Goal: Task Accomplishment & Management: Use online tool/utility

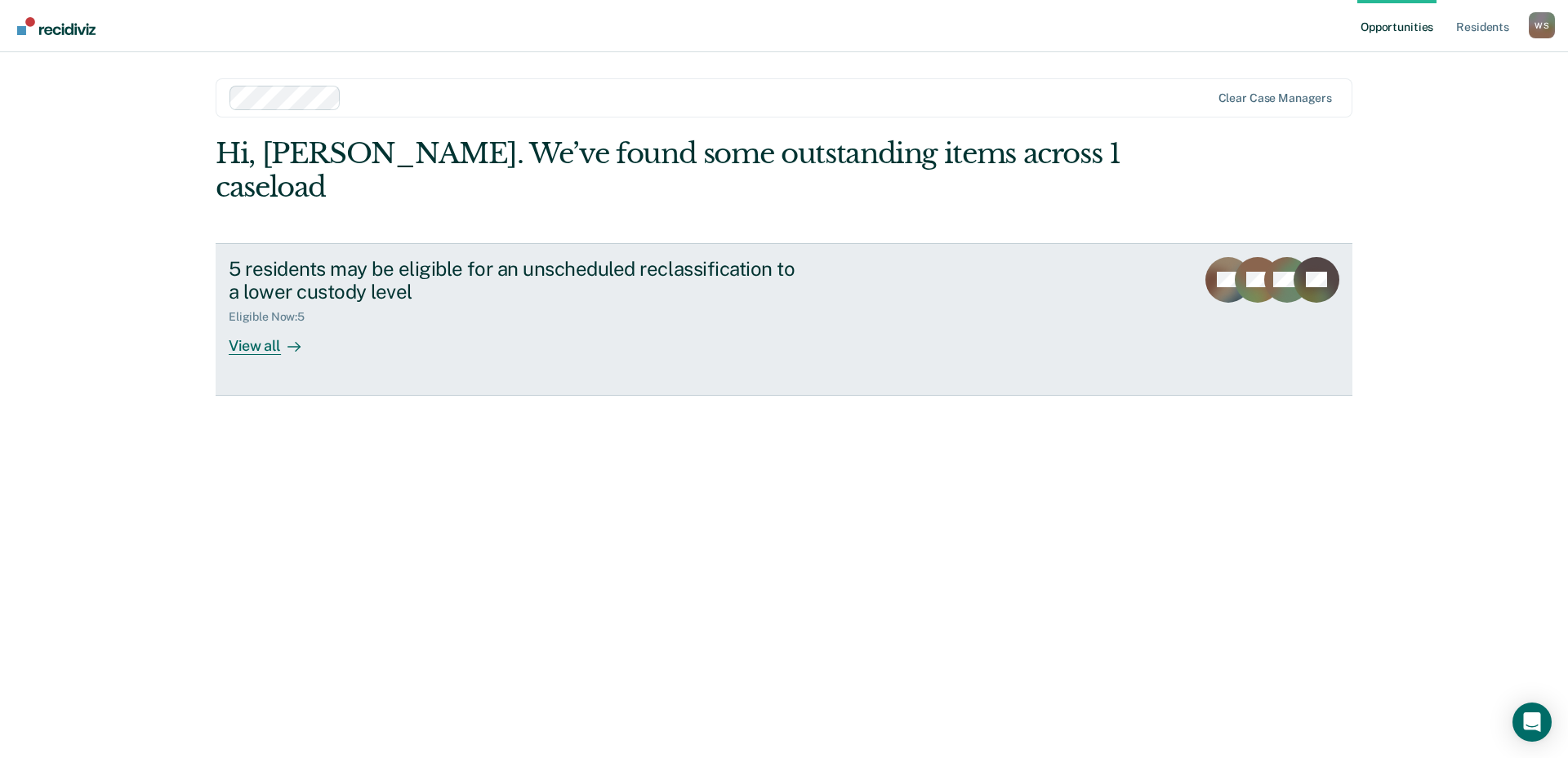
click at [383, 257] on div "5 residents may be eligible for an unscheduled reclassification to a lower cust…" at bounding box center [515, 281] width 573 height 47
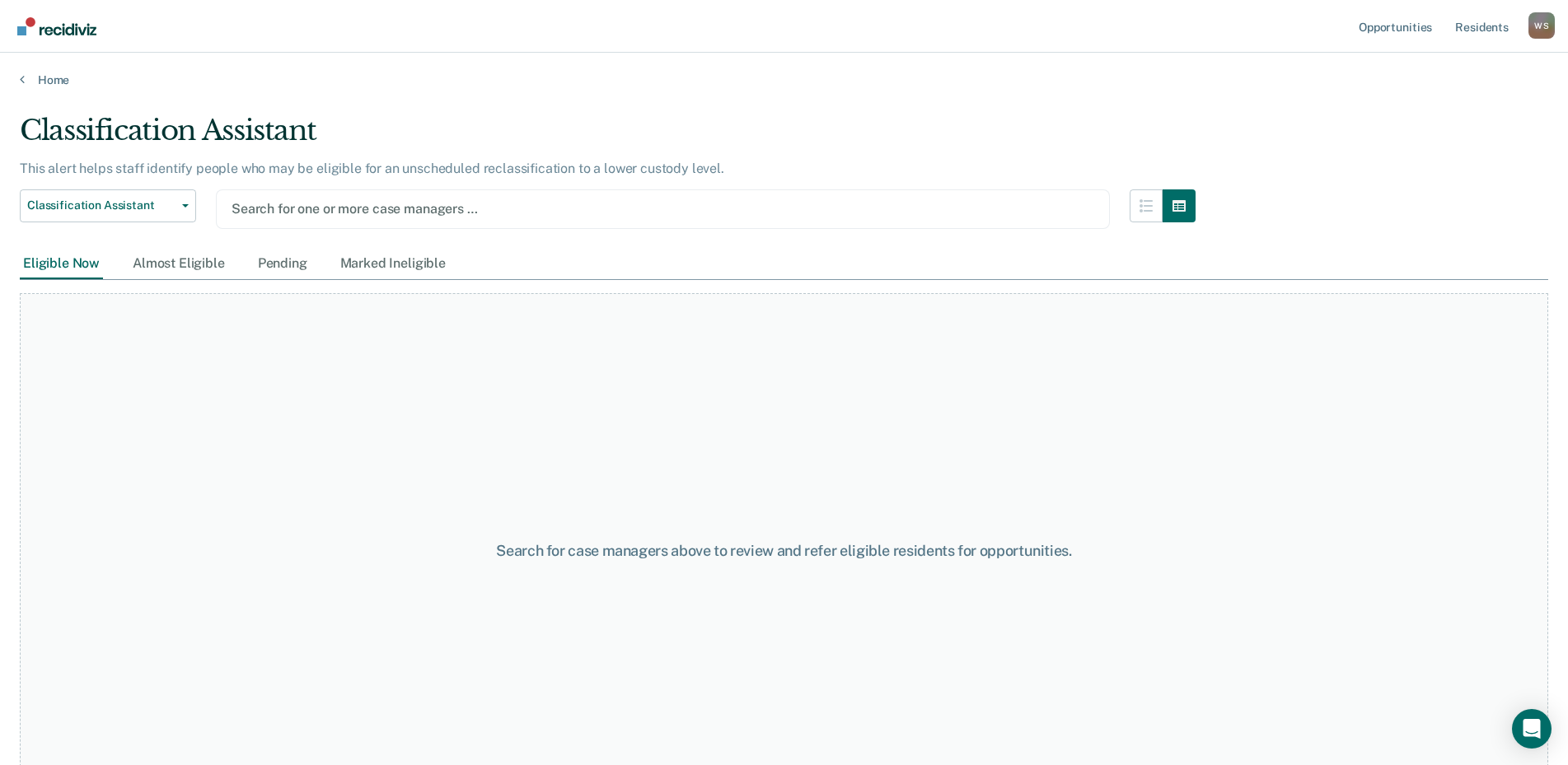
click at [326, 210] on div at bounding box center [663, 209] width 862 height 19
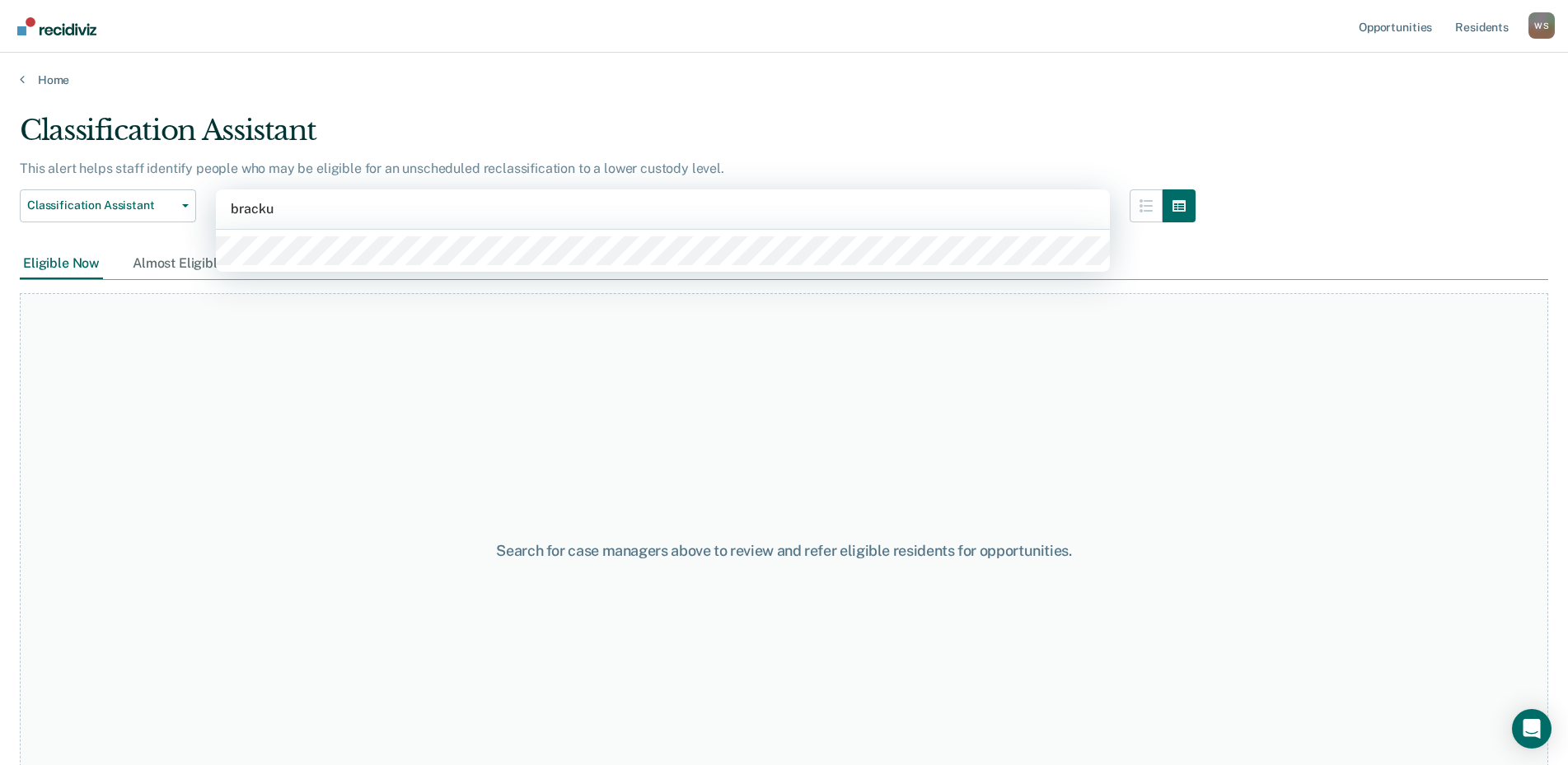
type input "brackus"
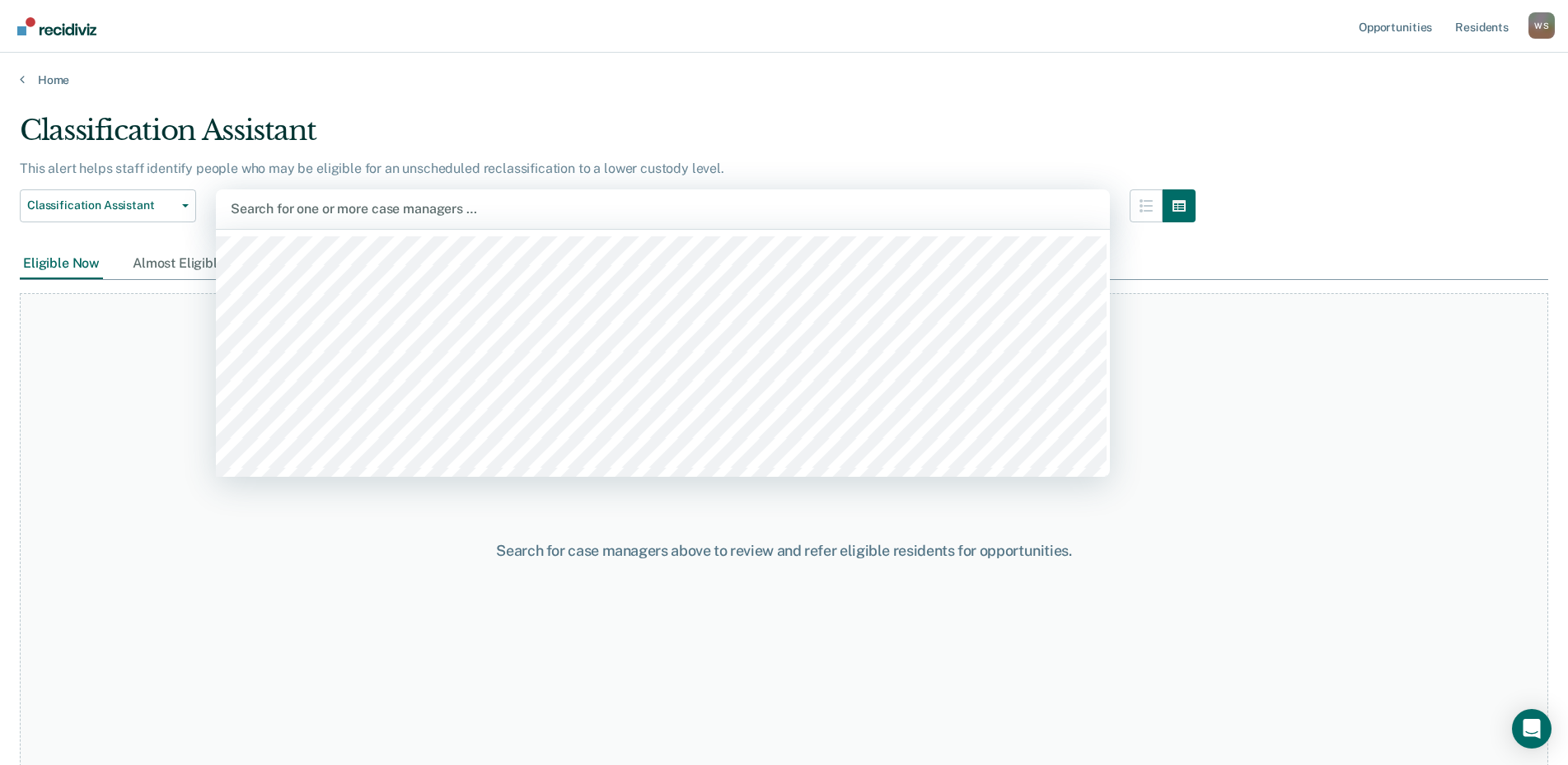
click at [329, 210] on div at bounding box center [663, 209] width 864 height 19
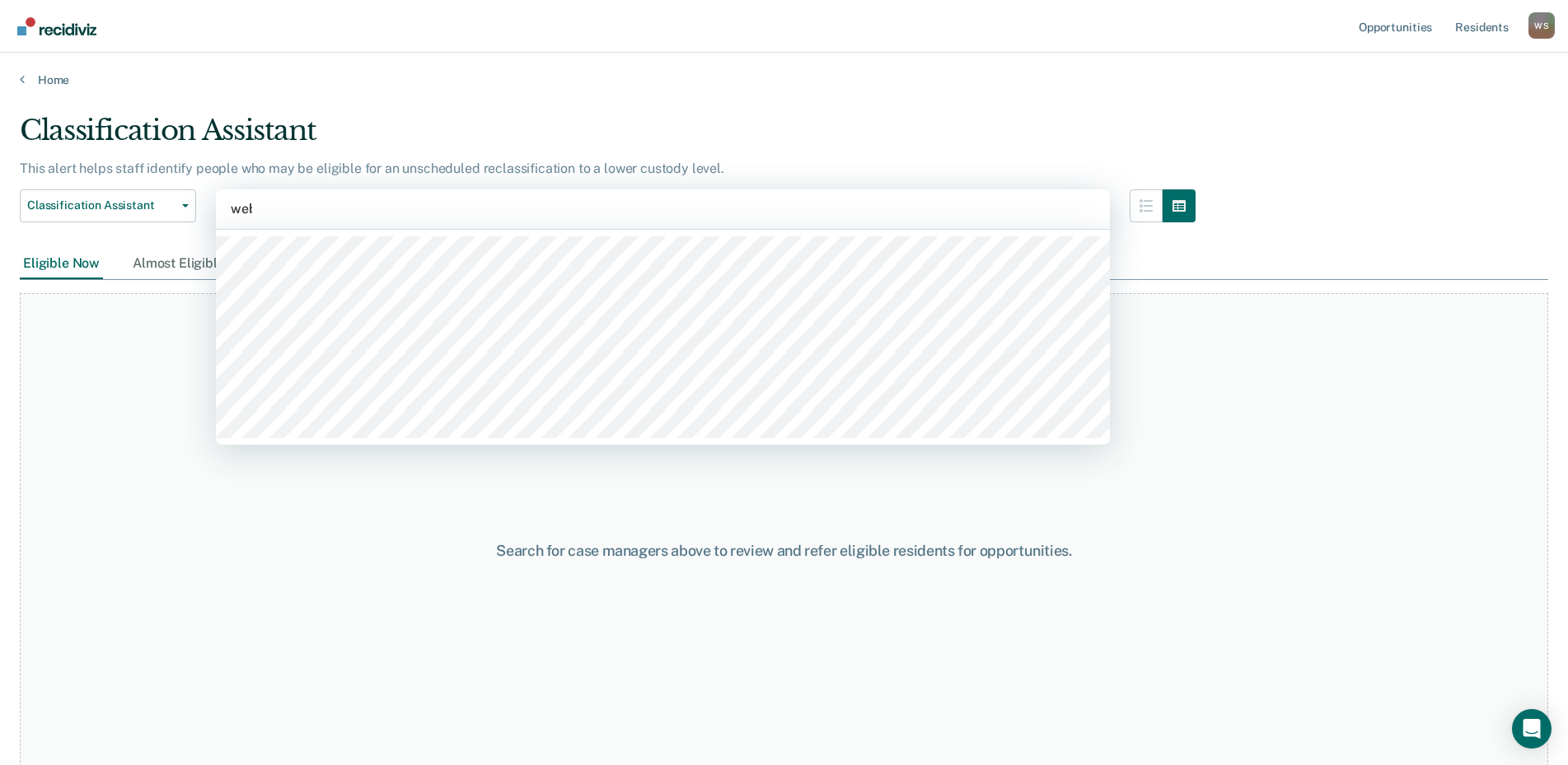
type input "[PERSON_NAME]"
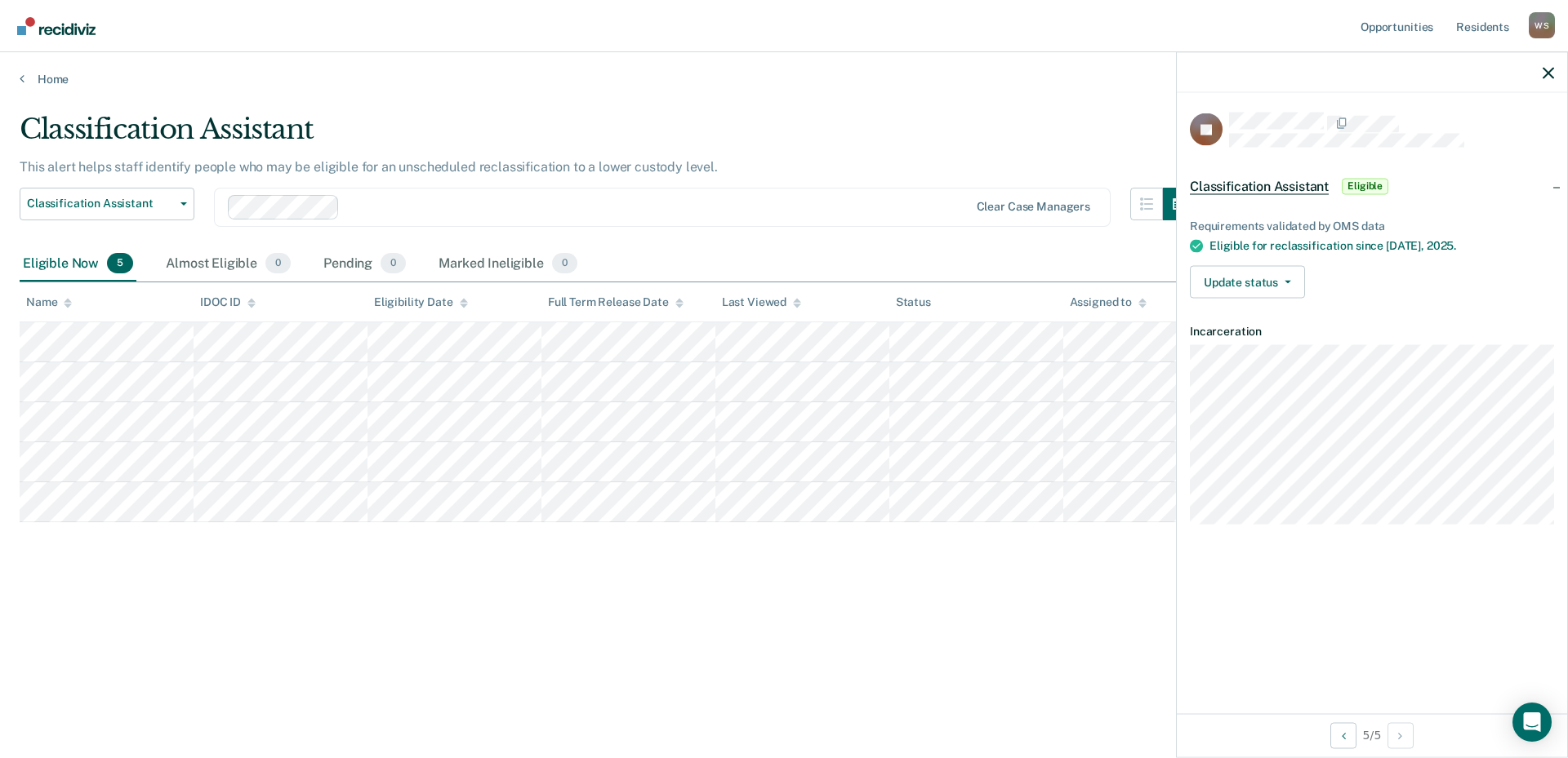
click at [98, 625] on div "Classification Assistant This alert helps staff identify people who may be elig…" at bounding box center [784, 374] width 1528 height 523
click at [888, 144] on div "Classification Assistant" at bounding box center [607, 135] width 1175 height 46
click at [1547, 68] on icon "button" at bounding box center [1549, 73] width 12 height 12
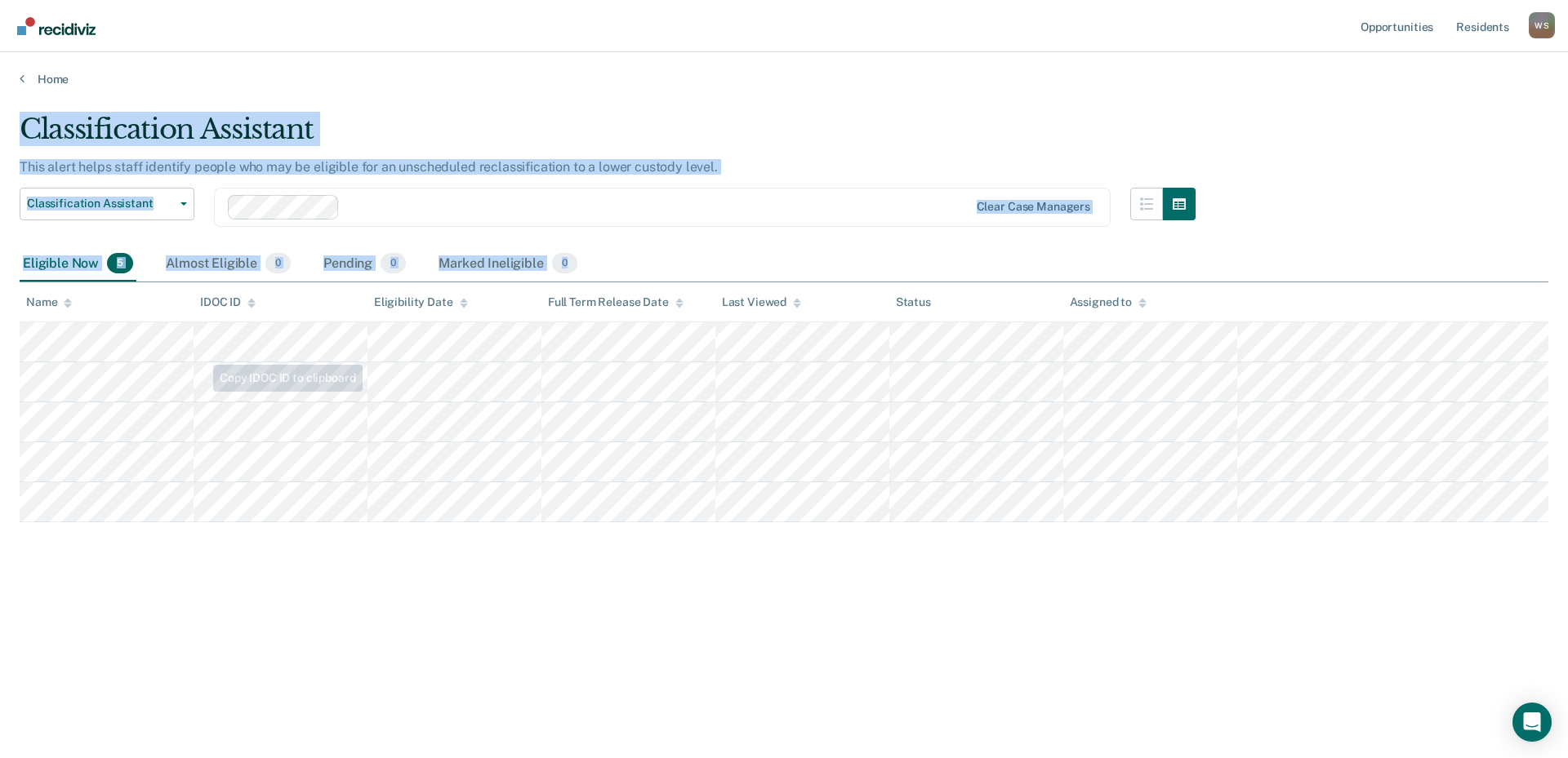
drag, startPoint x: 706, startPoint y: 592, endPoint x: 0, endPoint y: 179, distance: 817.9
click at [0, 197] on main "Classification Assistant This alert helps staff identify people who may be elig…" at bounding box center [784, 420] width 1568 height 667
click at [564, 634] on div "Classification Assistant This alert helps staff identify people who may be elig…" at bounding box center [784, 374] width 1528 height 523
